Goal: Task Accomplishment & Management: Manage account settings

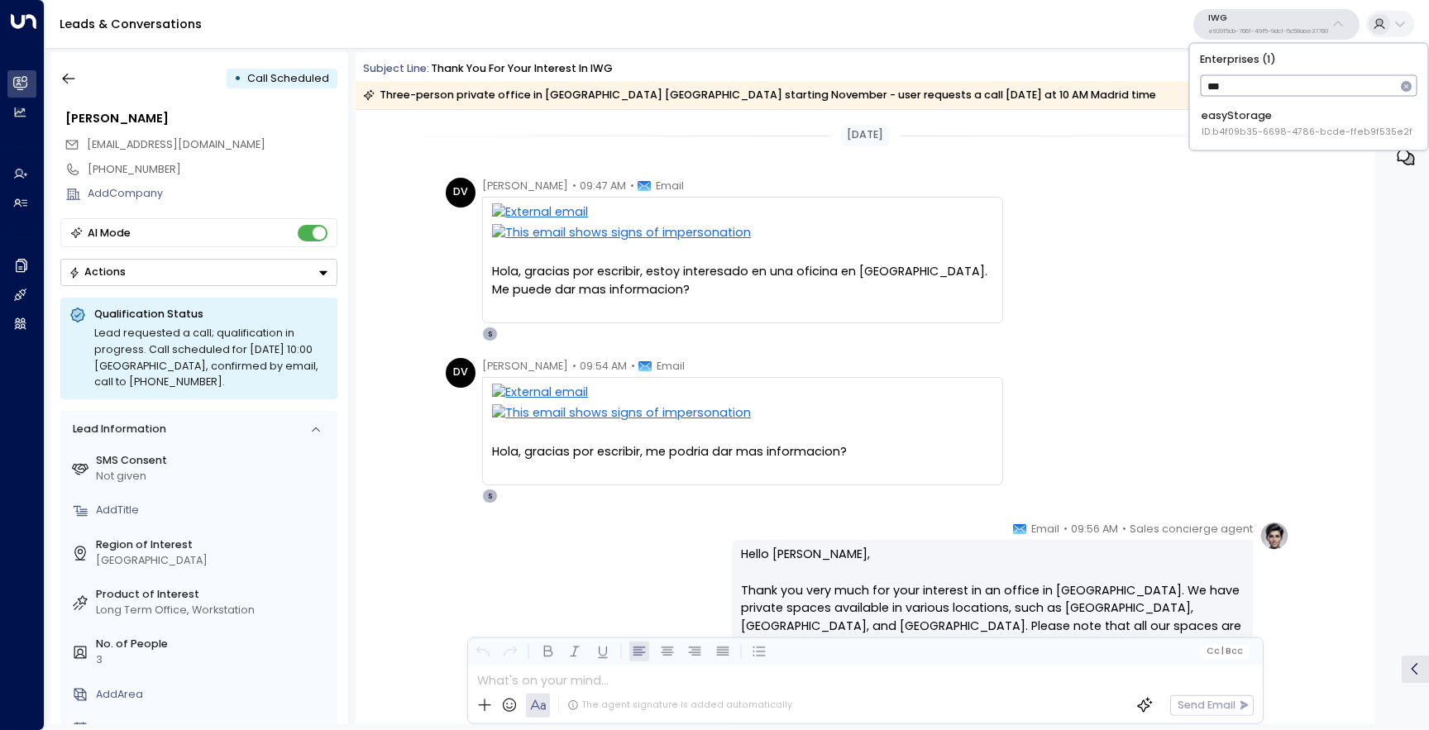
type input "****"
click at [1233, 127] on span "ID: b4f09b35-6698-4786-bcde-ffeb9f535e2f" at bounding box center [1307, 132] width 211 height 13
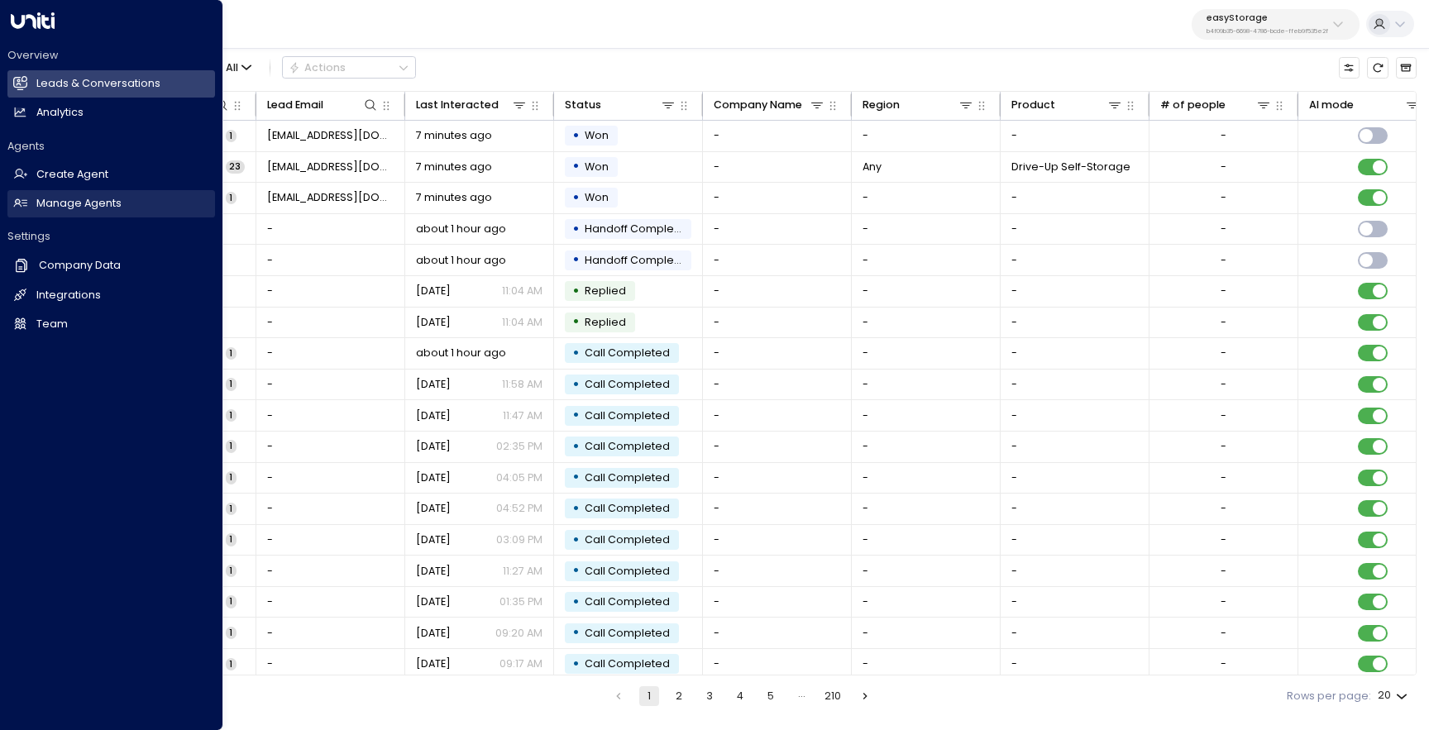
click at [76, 208] on h2 "Manage Agents" at bounding box center [78, 204] width 85 height 16
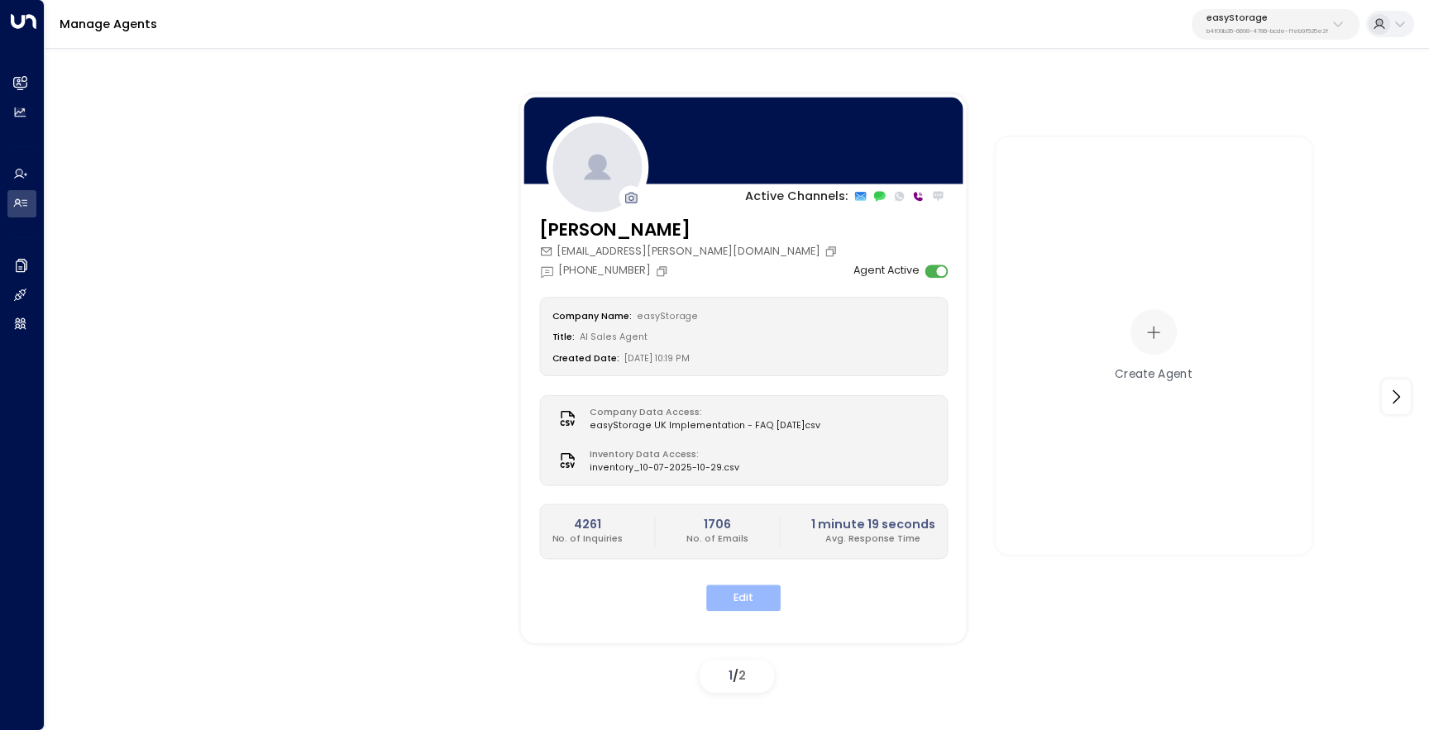
click at [752, 600] on button "Edit" at bounding box center [743, 599] width 74 height 26
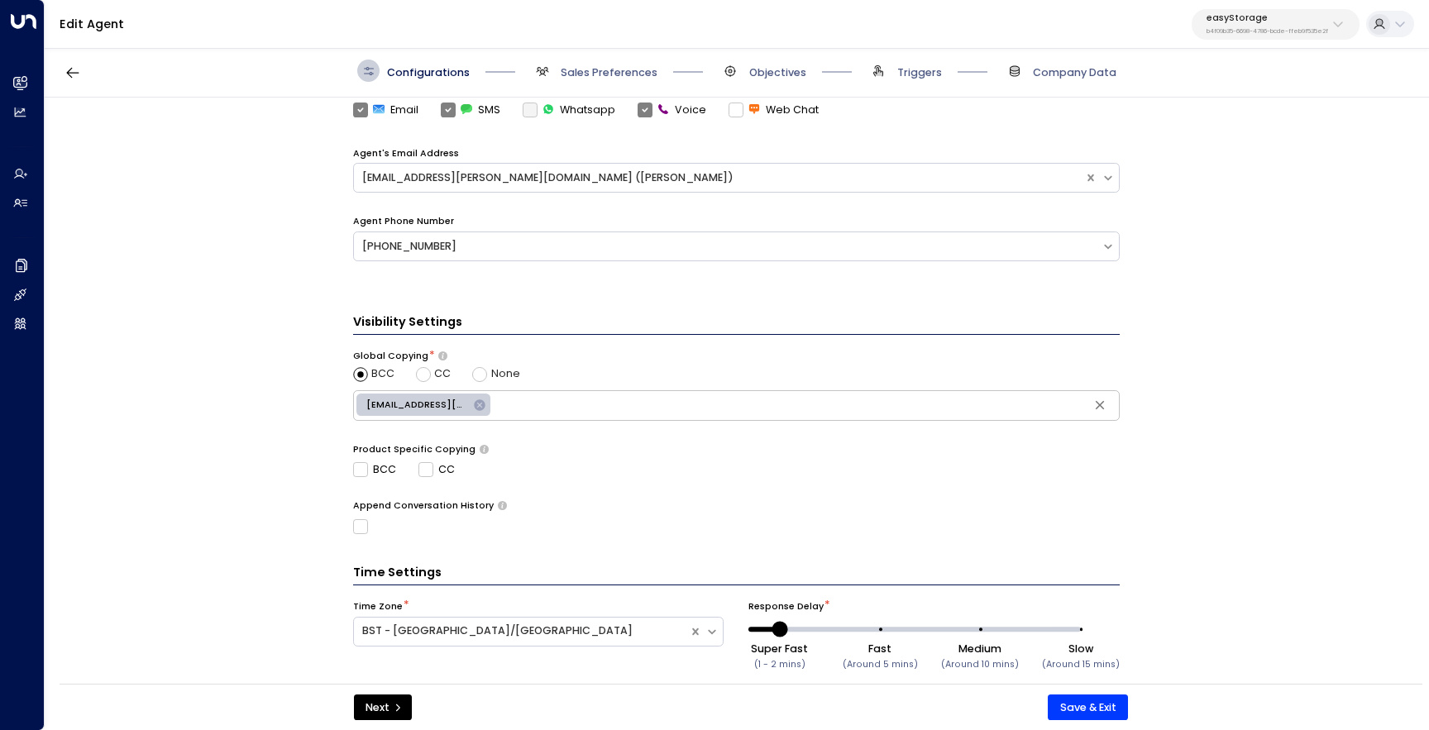
scroll to position [485, 0]
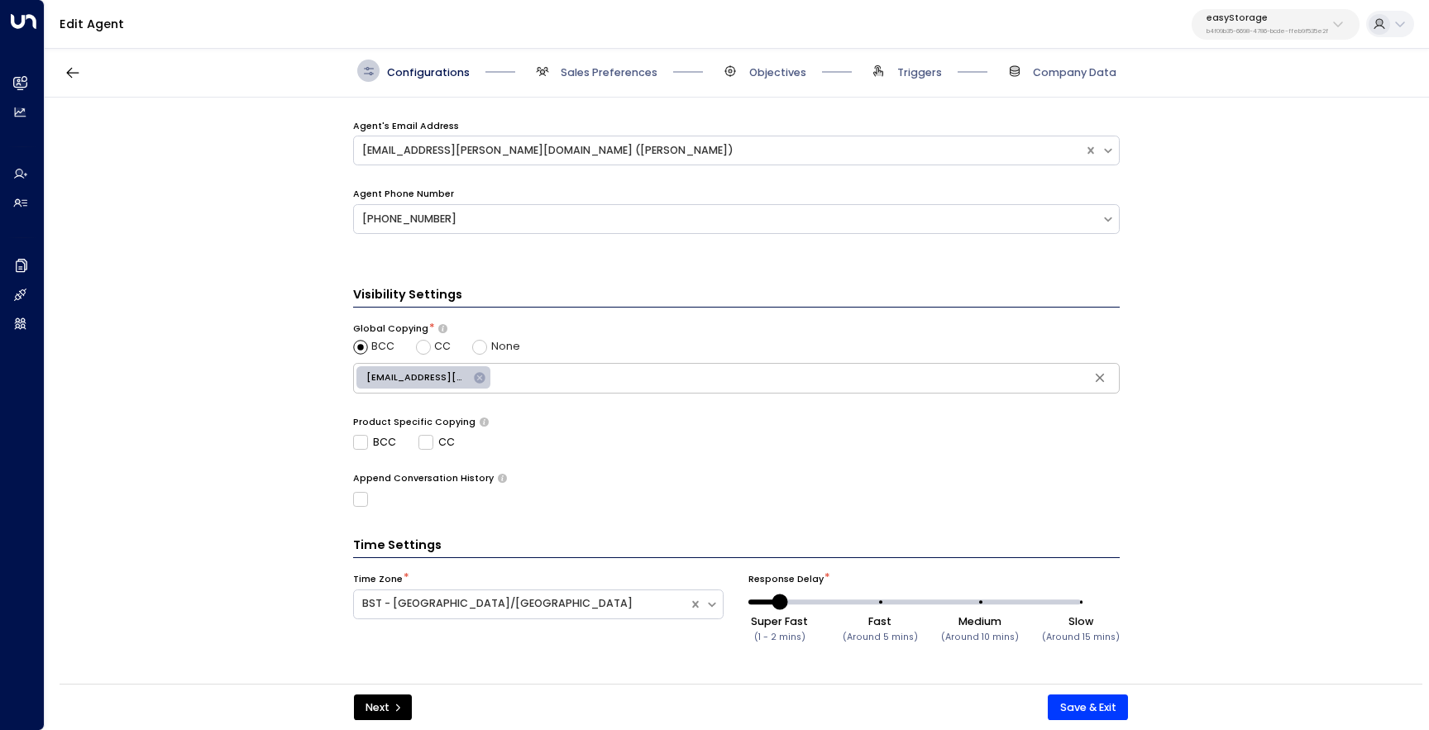
click at [578, 62] on span "Sales Preferences" at bounding box center [594, 71] width 127 height 22
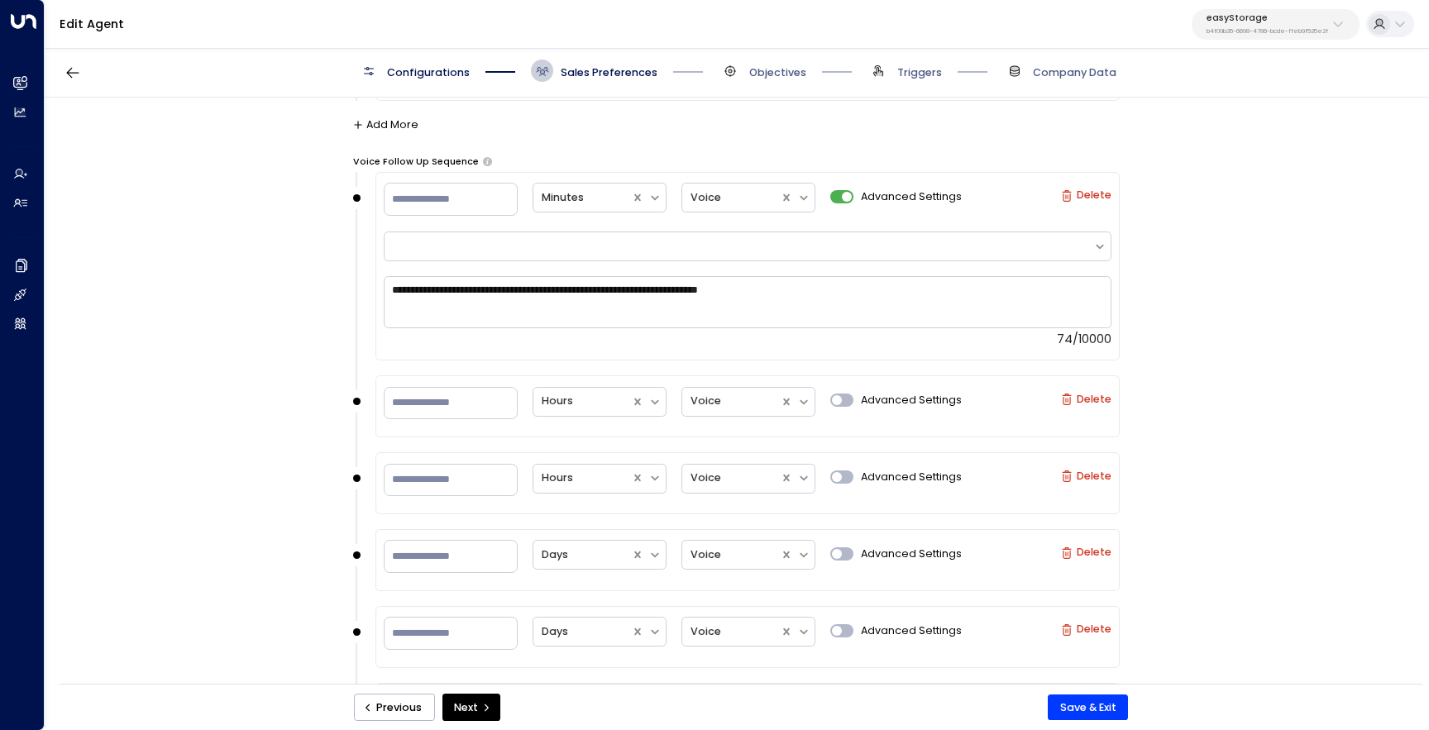
scroll to position [2178, 0]
